Goal: Task Accomplishment & Management: Use online tool/utility

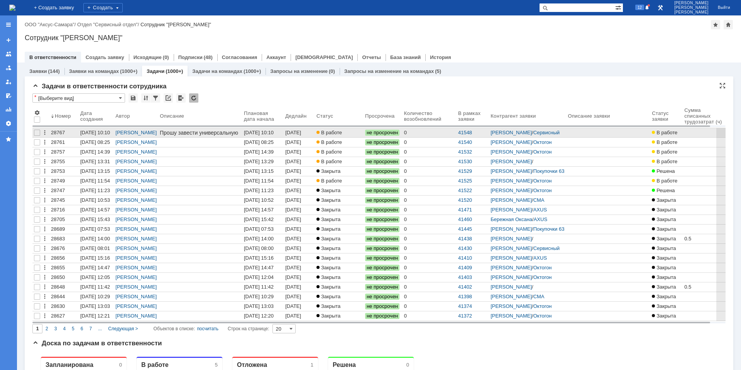
click at [269, 133] on div "[DATE] 10:10" at bounding box center [259, 133] width 30 height 6
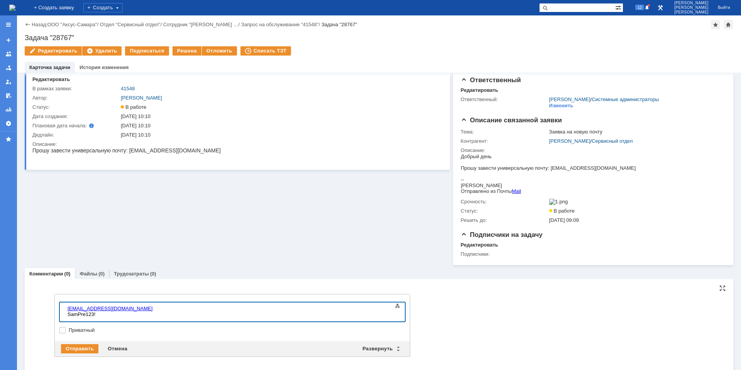
scroll to position [24, 0]
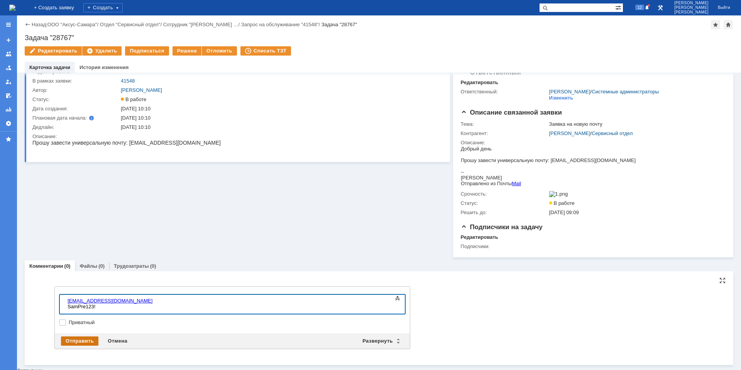
click at [84, 344] on div "Отправить" at bounding box center [79, 341] width 37 height 9
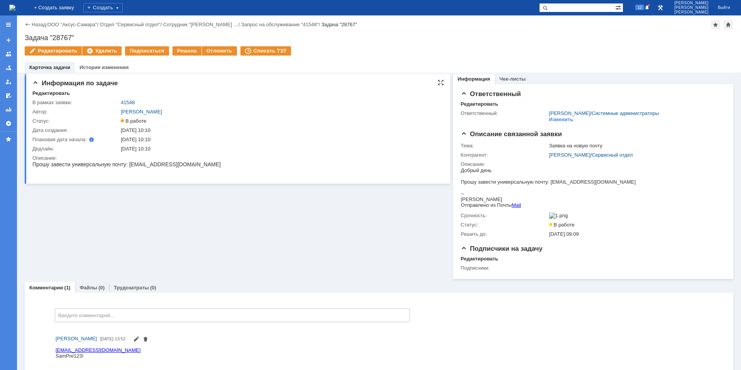
scroll to position [0, 0]
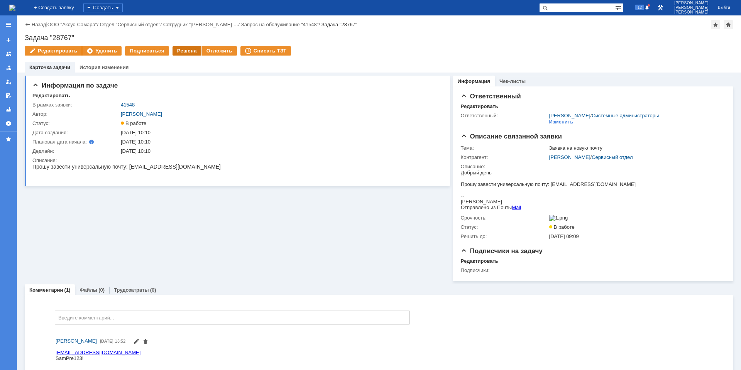
click at [181, 53] on div "Решена" at bounding box center [187, 50] width 29 height 9
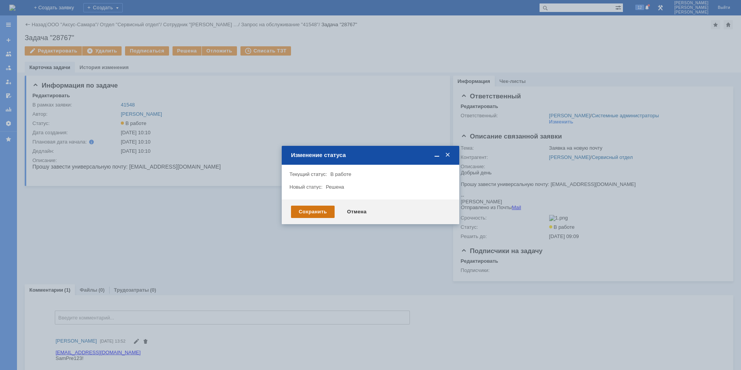
click at [324, 213] on div "Сохранить" at bounding box center [313, 212] width 44 height 12
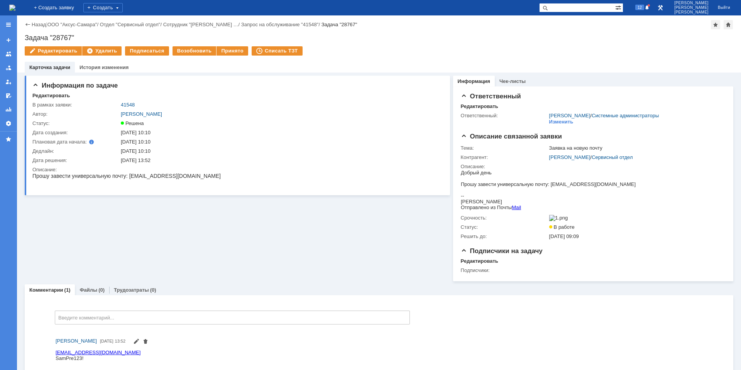
click at [15, 10] on img at bounding box center [12, 8] width 6 height 6
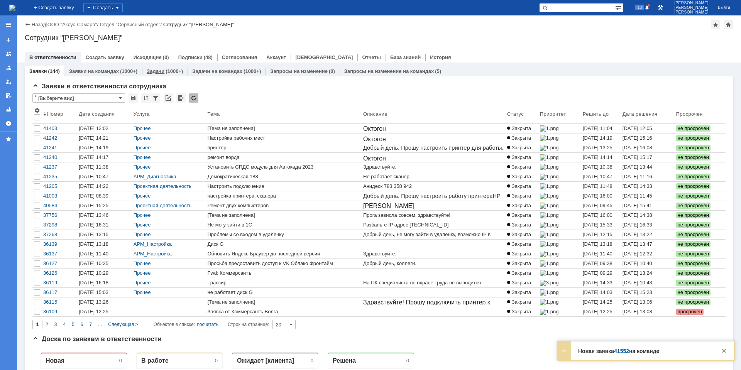
click at [168, 72] on div "(1000+)" at bounding box center [174, 71] width 17 height 6
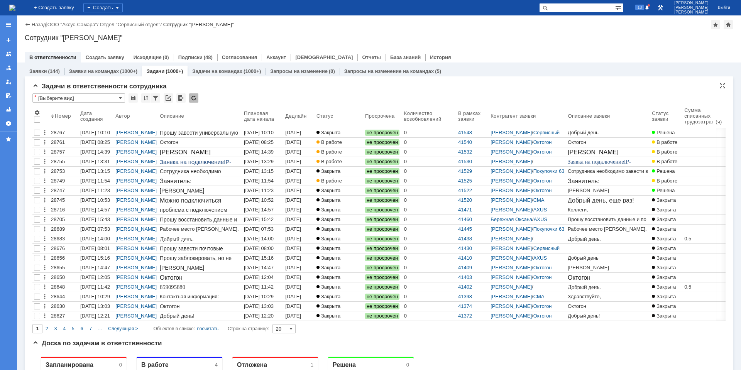
click at [359, 93] on div "* [Выберите вид]" at bounding box center [379, 98] width 694 height 10
